Goal: Navigation & Orientation: Find specific page/section

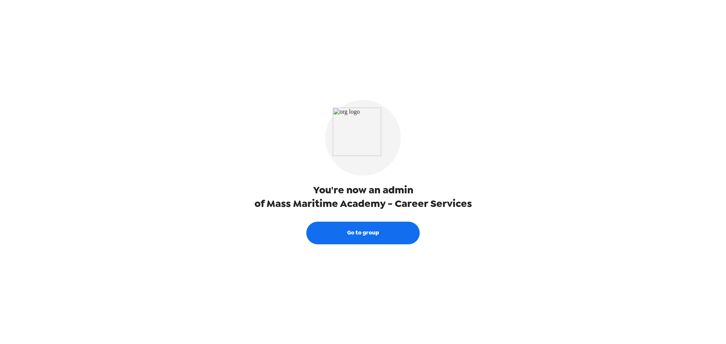
drag, startPoint x: 318, startPoint y: 0, endPoint x: 489, endPoint y: 30, distance: 173.8
click at [489, 30] on div "You're now an admin of Mass Maritime Academy - Career Services Go to group" at bounding box center [363, 172] width 302 height 344
click at [370, 234] on button "Go to group" at bounding box center [362, 233] width 113 height 23
